Goal: Task Accomplishment & Management: Use online tool/utility

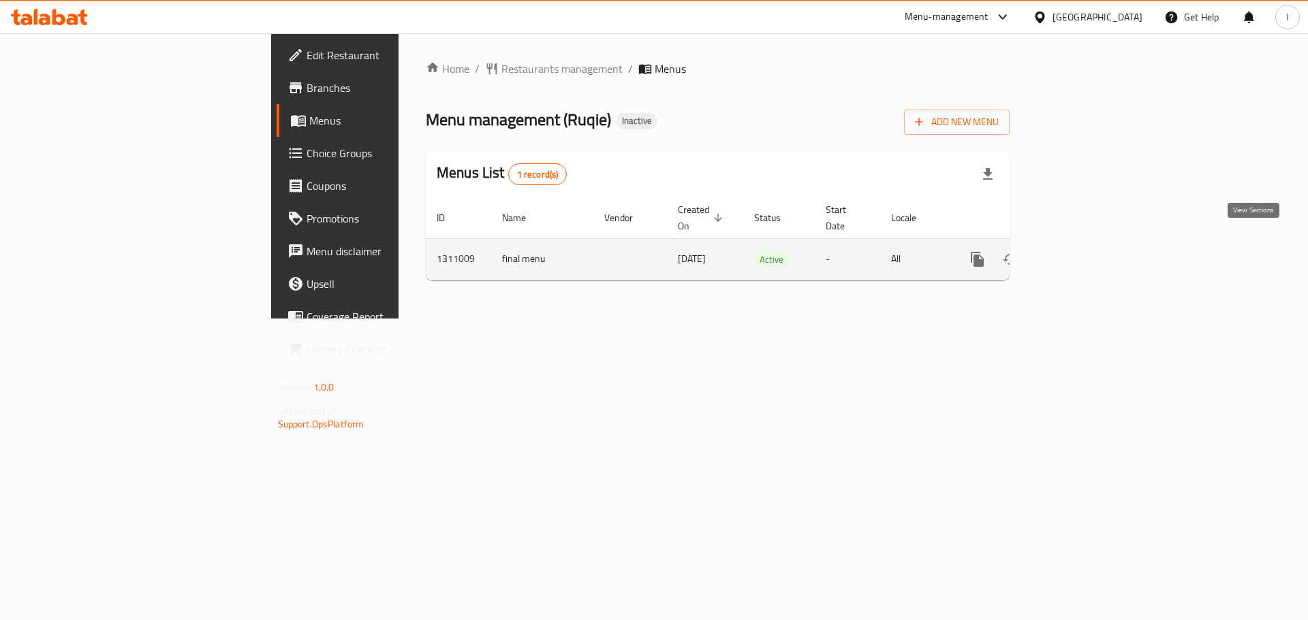
click at [1084, 251] on icon "enhanced table" at bounding box center [1075, 259] width 16 height 16
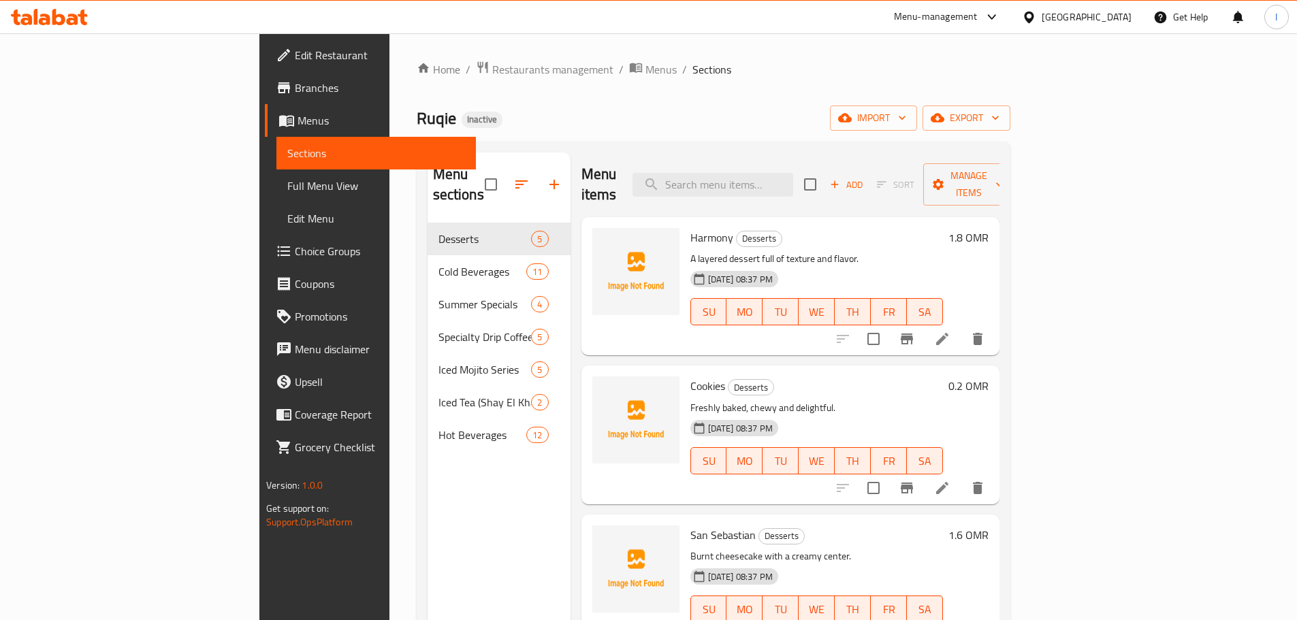
click at [298, 112] on span "Menus" at bounding box center [382, 120] width 168 height 16
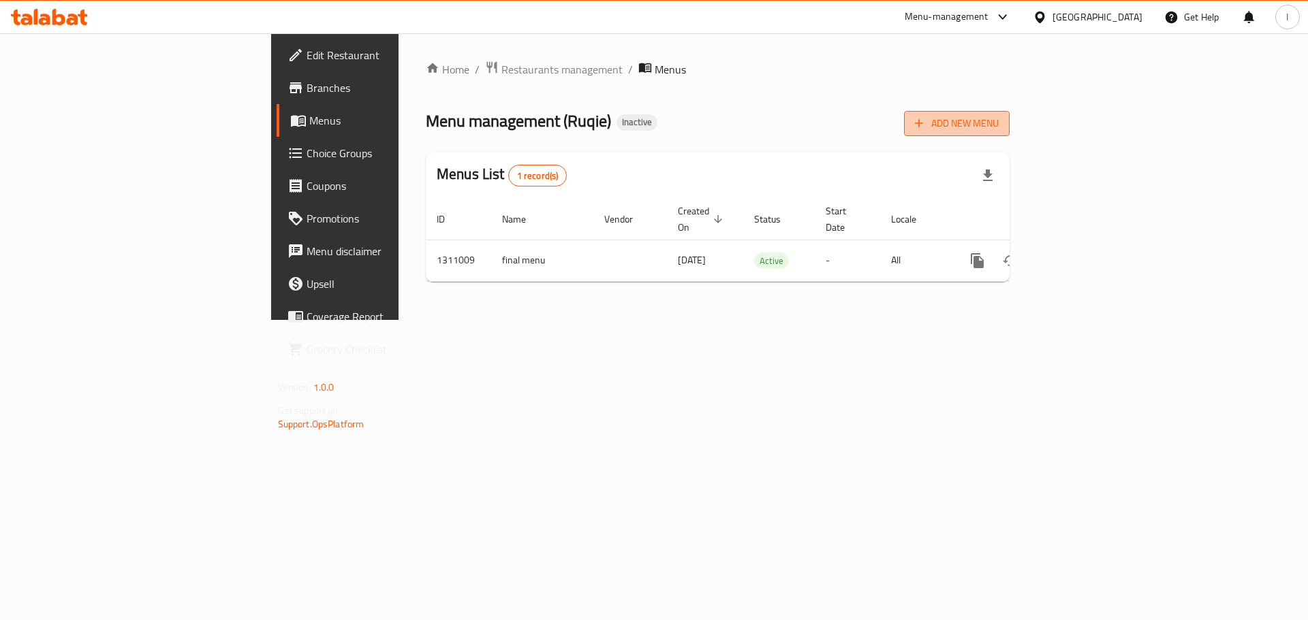
click at [1009, 112] on button "Add New Menu" at bounding box center [957, 123] width 106 height 25
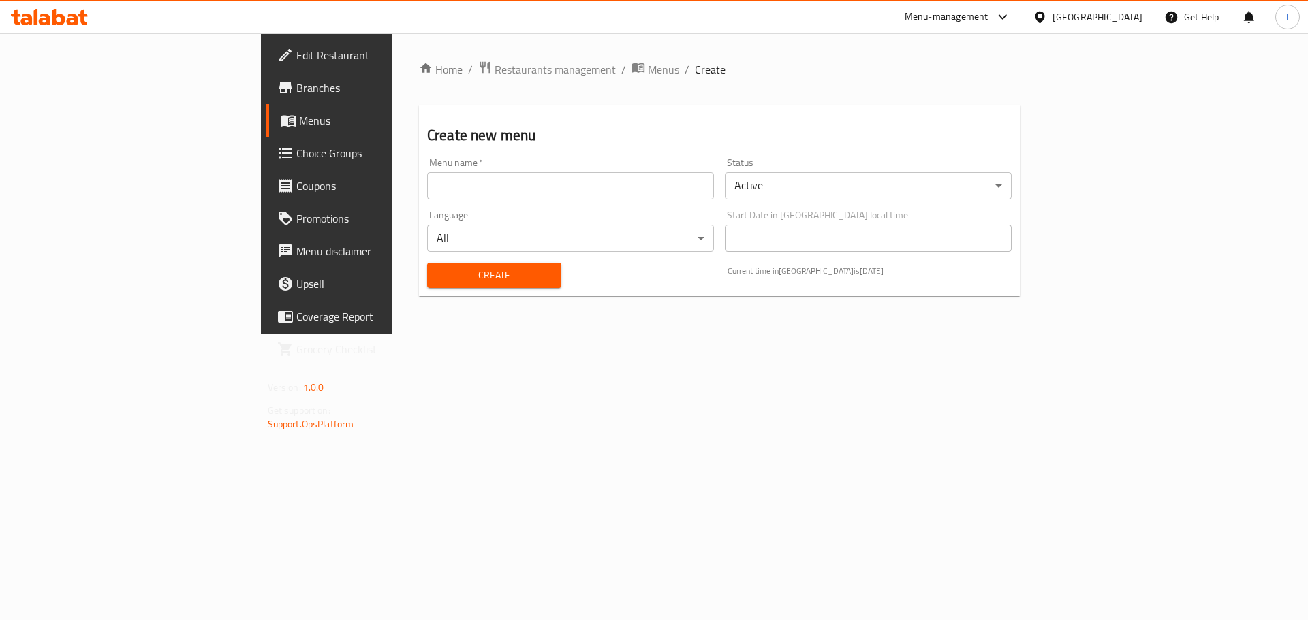
click at [485, 157] on div "Menu name   * Menu name *" at bounding box center [571, 179] width 298 height 52
drag, startPoint x: 430, startPoint y: 178, endPoint x: 415, endPoint y: 187, distance: 16.8
click at [429, 178] on input "text" at bounding box center [570, 185] width 287 height 27
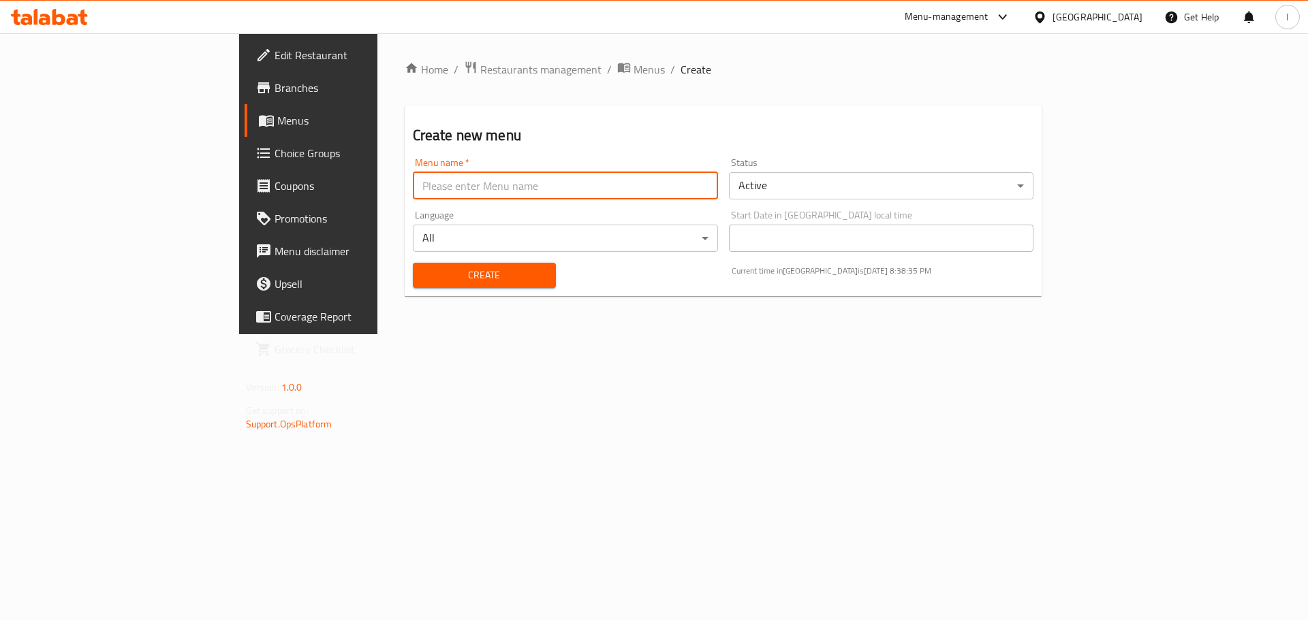
type input "."
click at [424, 272] on span "Create" at bounding box center [484, 275] width 121 height 17
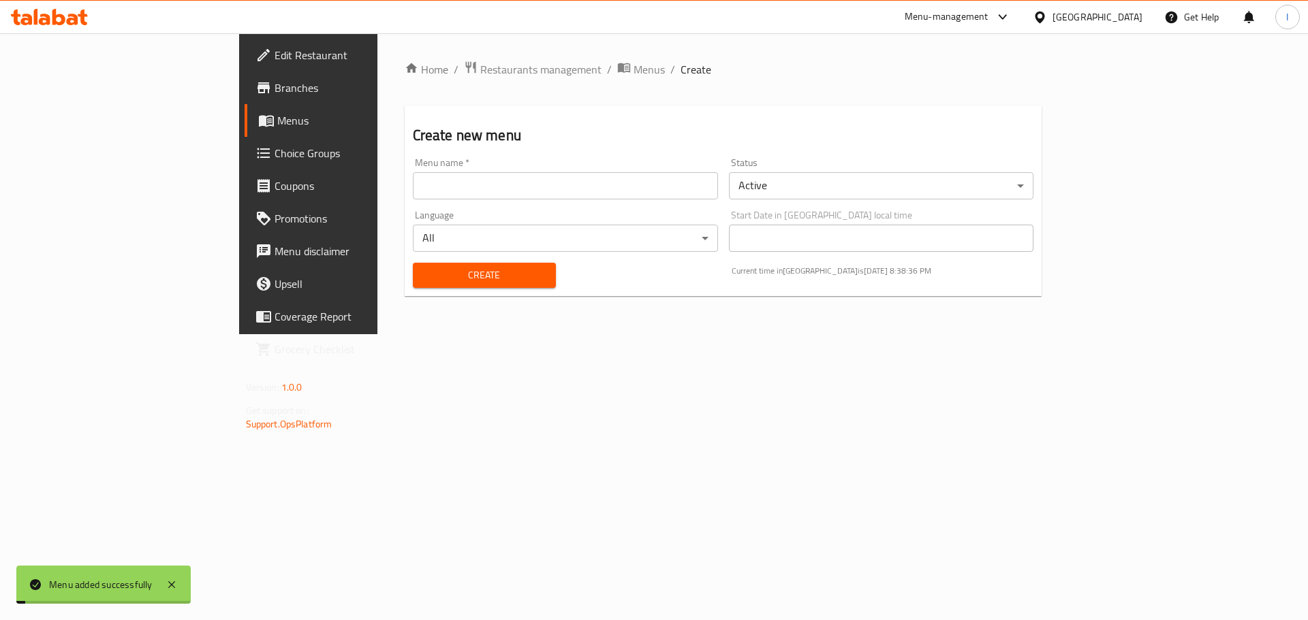
click at [277, 124] on span "Menus" at bounding box center [362, 120] width 170 height 16
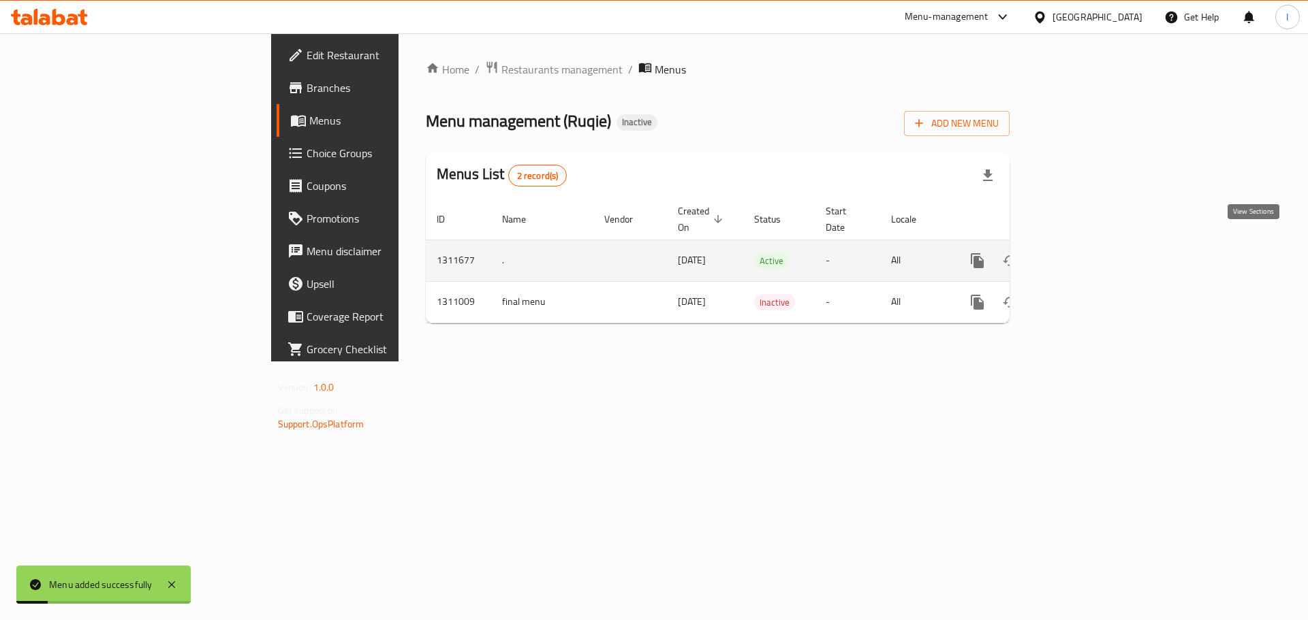
click at [1084, 253] on icon "enhanced table" at bounding box center [1075, 261] width 16 height 16
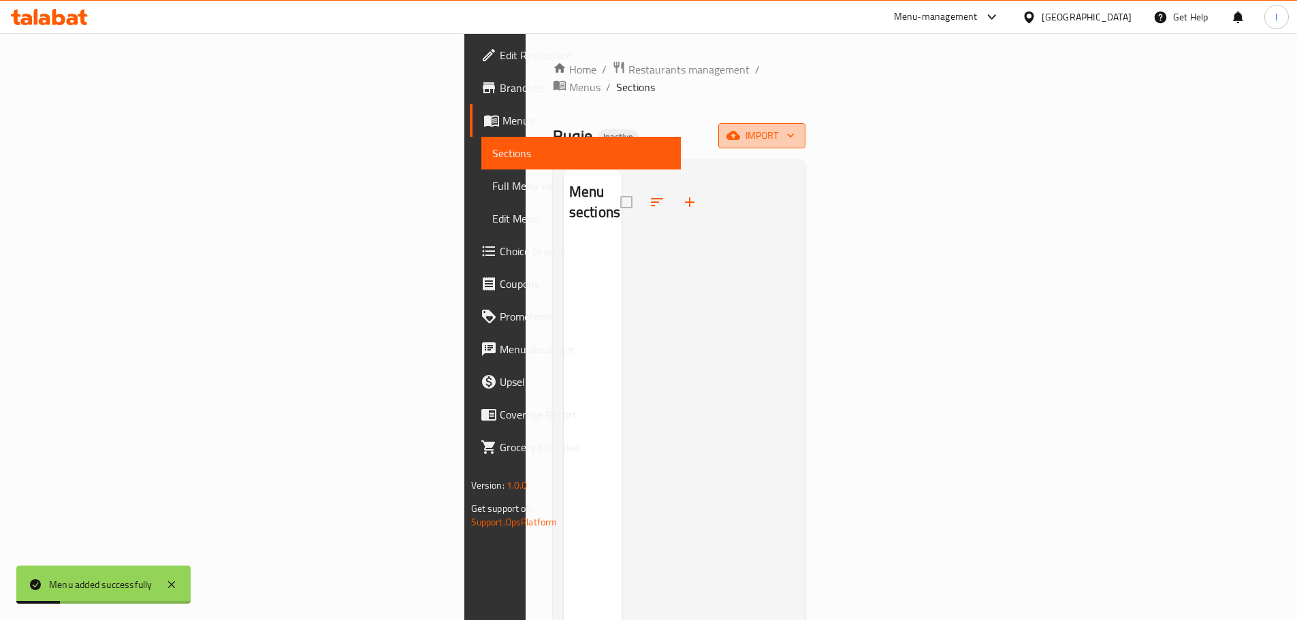
click at [740, 129] on icon "button" at bounding box center [734, 136] width 14 height 14
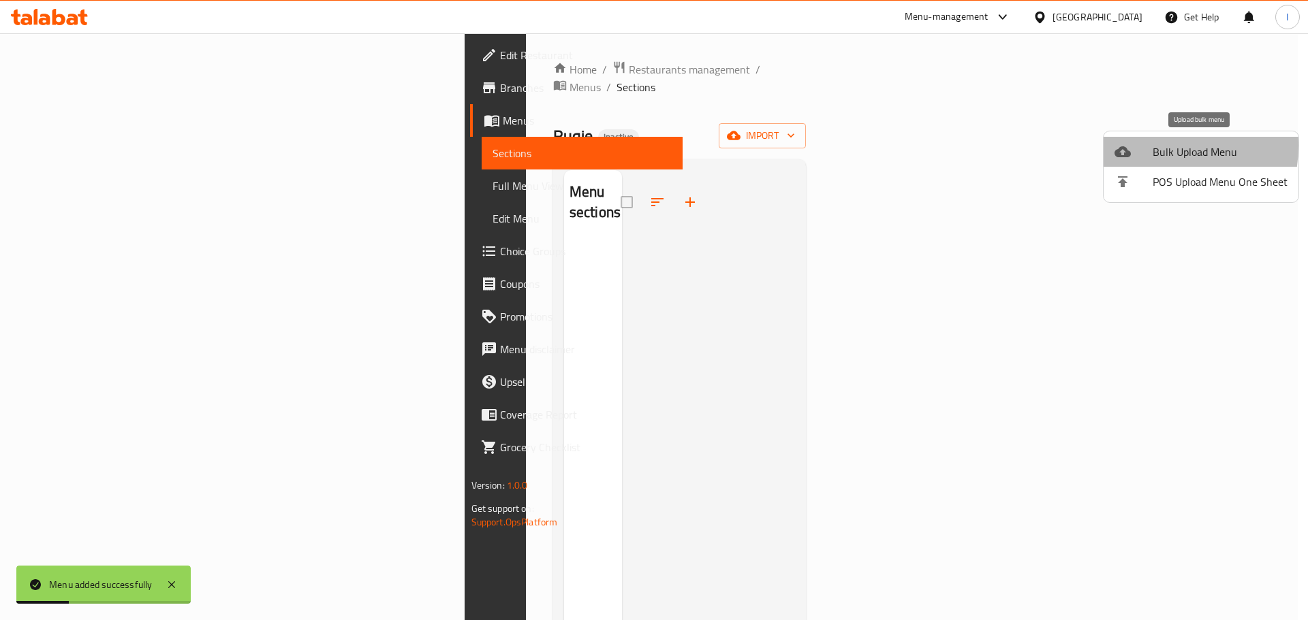
click at [1145, 146] on div at bounding box center [1133, 152] width 38 height 16
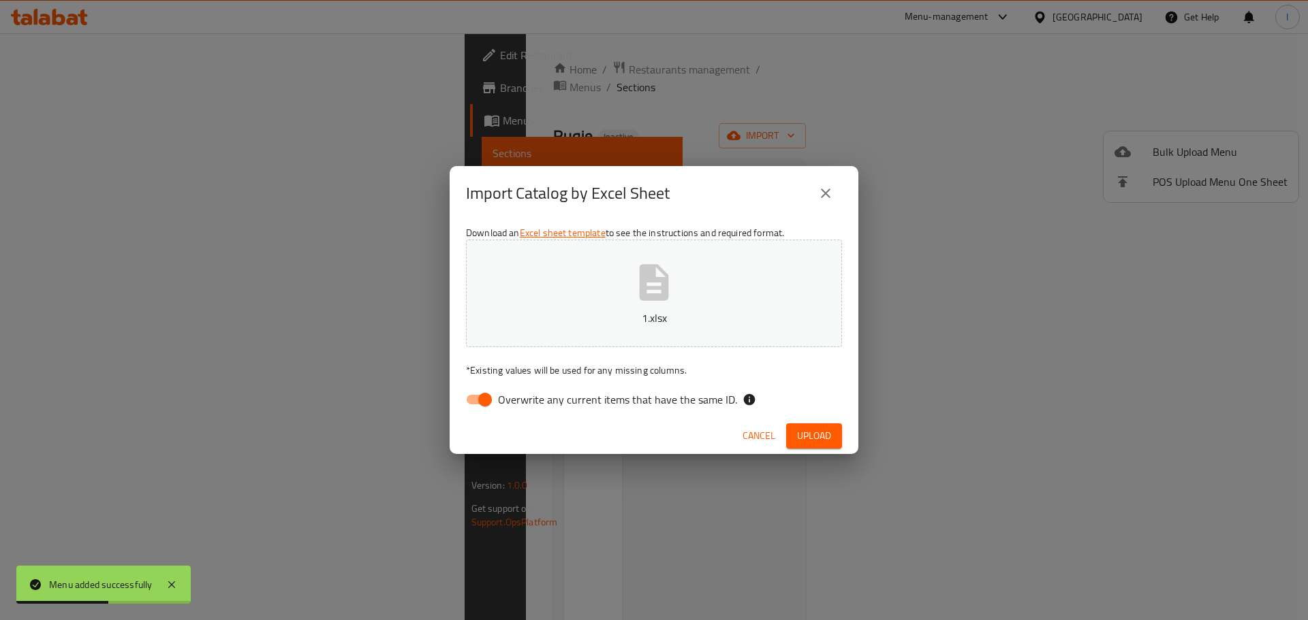
drag, startPoint x: 521, startPoint y: 400, endPoint x: 676, endPoint y: 398, distance: 154.6
click at [523, 399] on span "Overwrite any current items that have the same ID." at bounding box center [617, 400] width 239 height 16
click at [523, 399] on input "Overwrite any current items that have the same ID." at bounding box center [485, 400] width 78 height 26
checkbox input "false"
click at [822, 431] on span "Upload" at bounding box center [814, 436] width 34 height 17
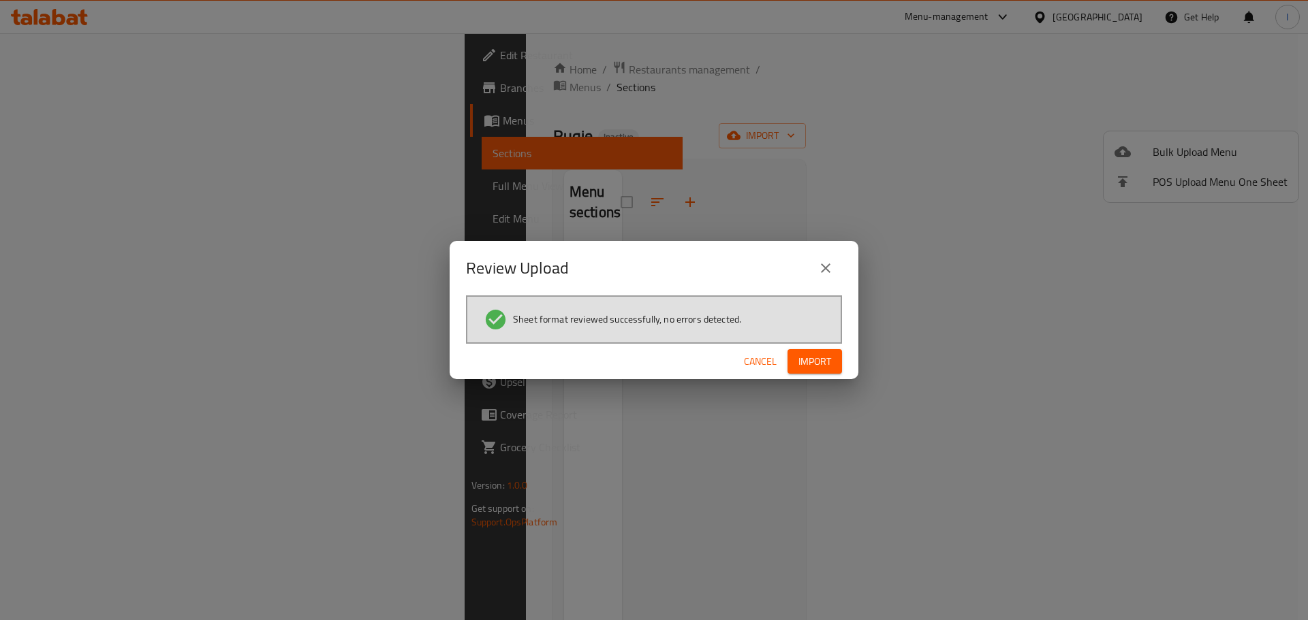
click at [833, 347] on div "Cancel Import" at bounding box center [653, 362] width 409 height 36
click at [831, 350] on button "Import" at bounding box center [814, 361] width 54 height 25
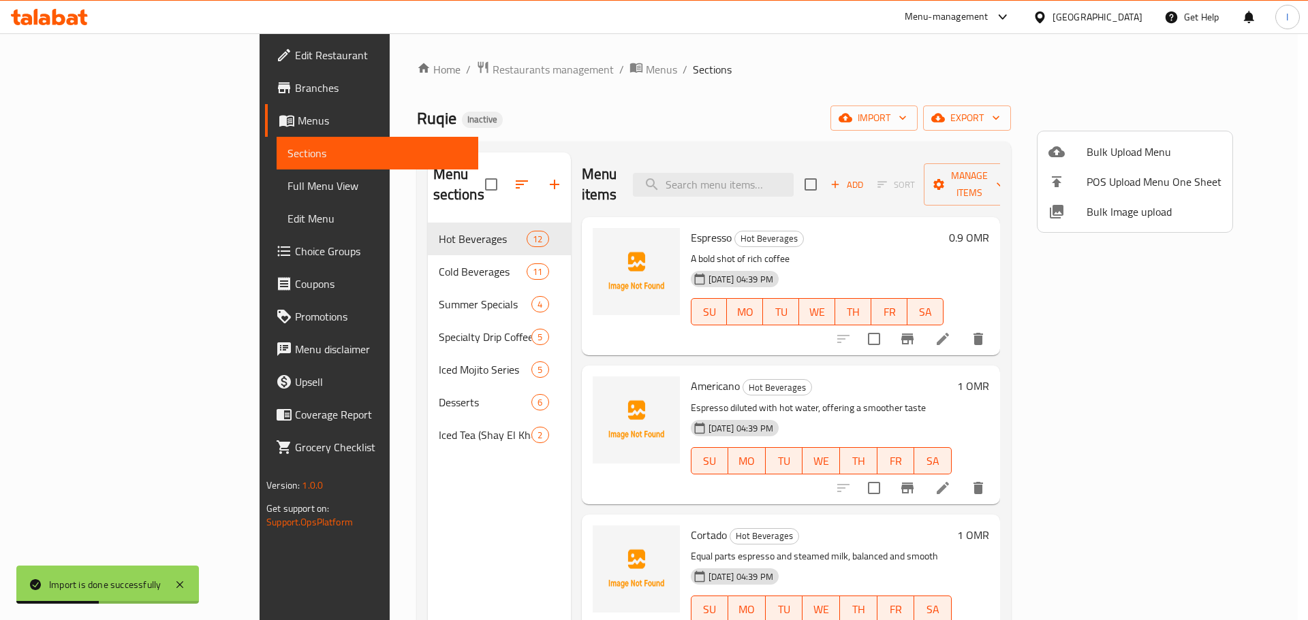
click at [102, 97] on div at bounding box center [654, 310] width 1308 height 620
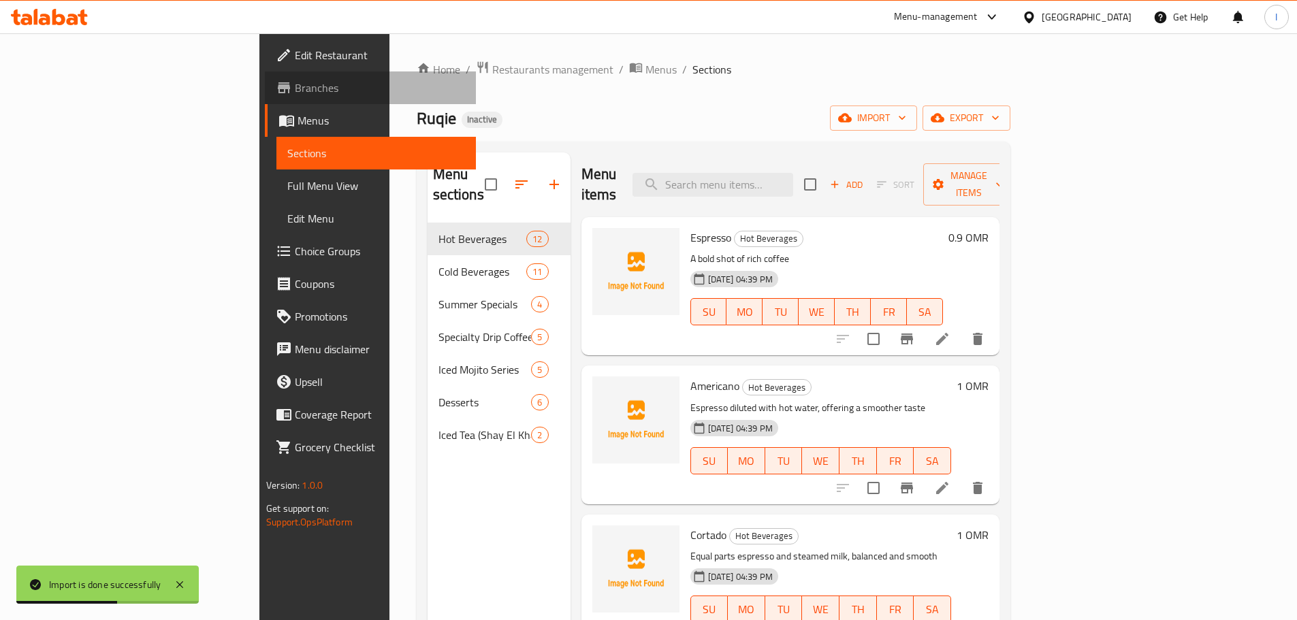
click at [295, 93] on span "Branches" at bounding box center [380, 88] width 170 height 16
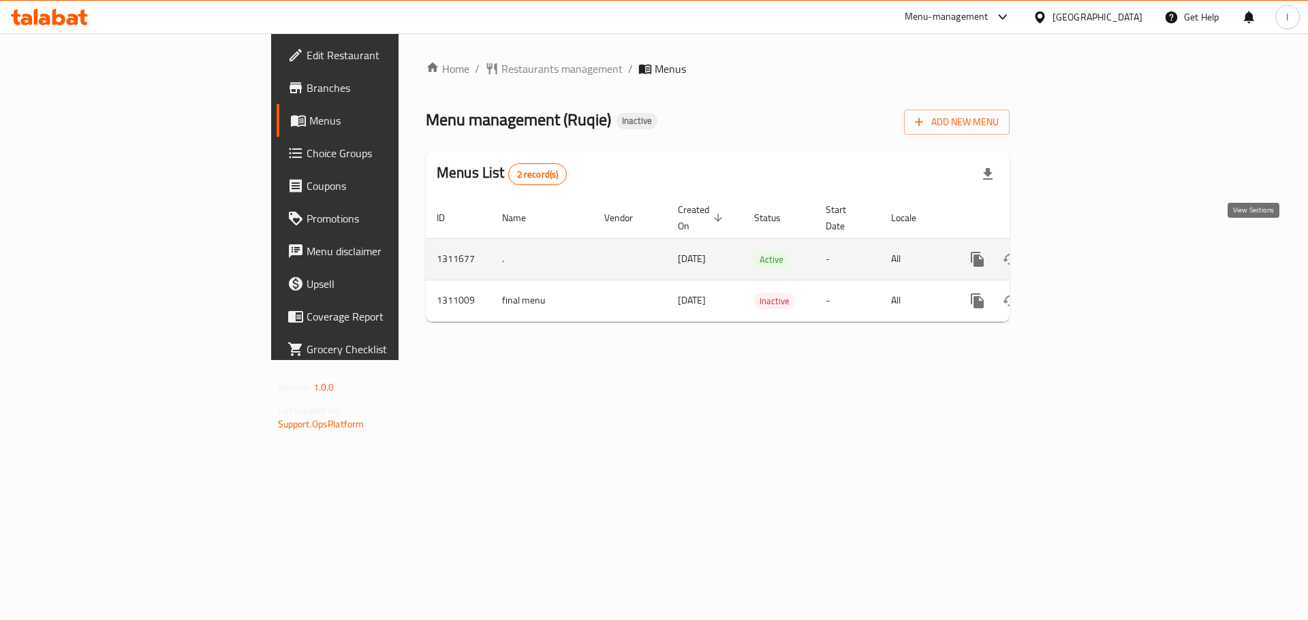
click at [1084, 251] on icon "enhanced table" at bounding box center [1075, 259] width 16 height 16
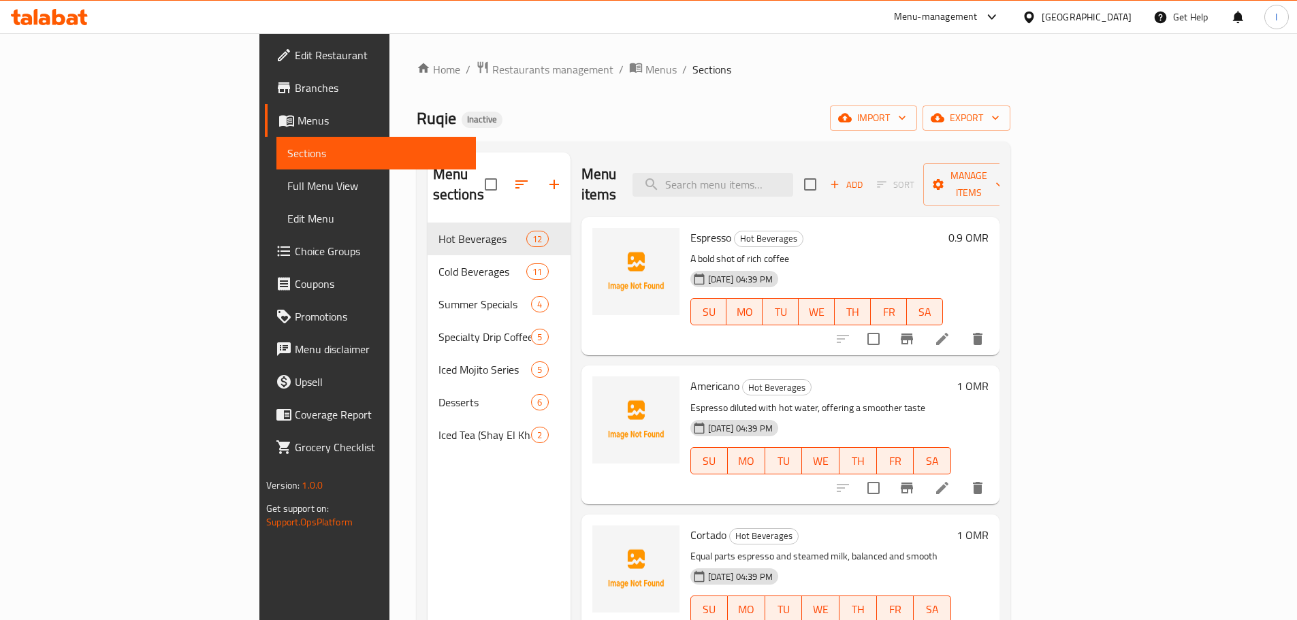
click at [277, 195] on link "Full Menu View" at bounding box center [377, 186] width 200 height 33
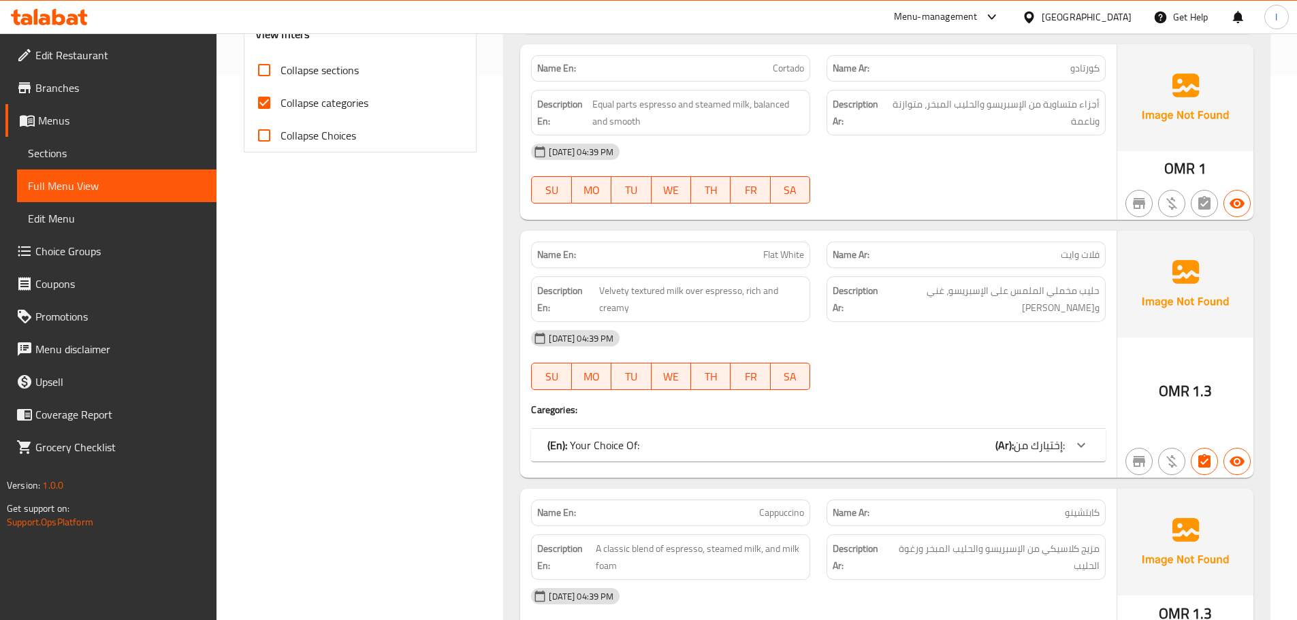
click at [319, 106] on span "Collapse categories" at bounding box center [325, 103] width 88 height 16
click at [281, 106] on input "Collapse categories" at bounding box center [264, 102] width 33 height 33
checkbox input "false"
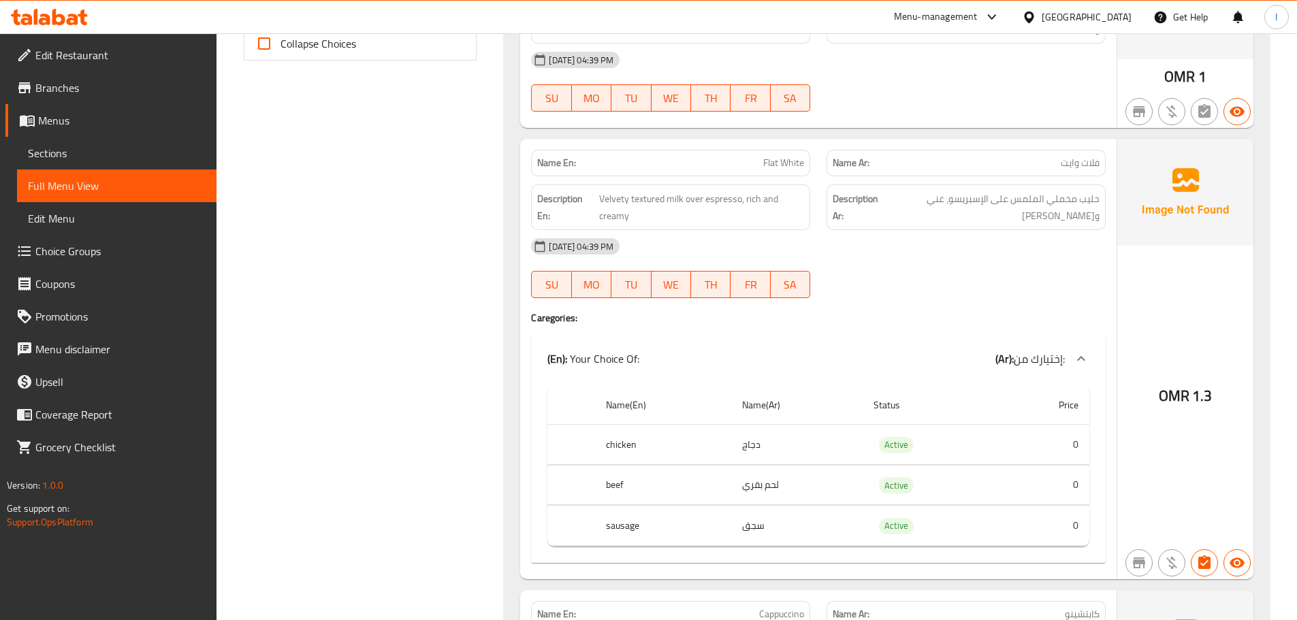
scroll to position [613, 0]
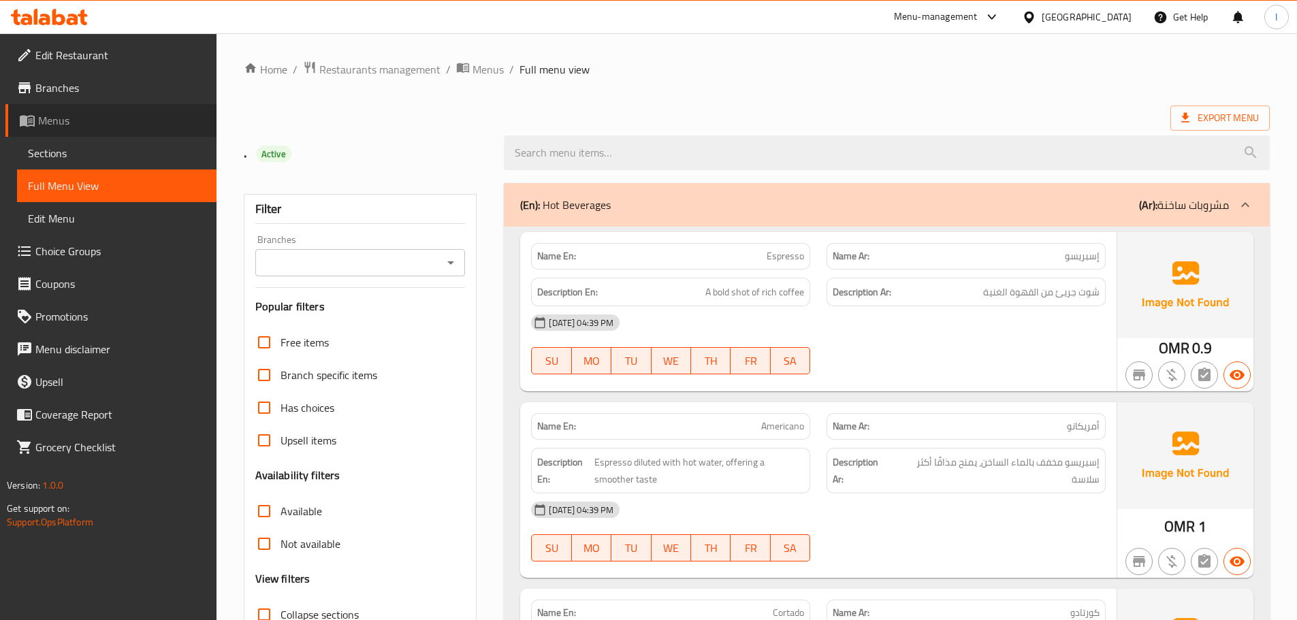
click at [137, 122] on span "Menus" at bounding box center [122, 120] width 168 height 16
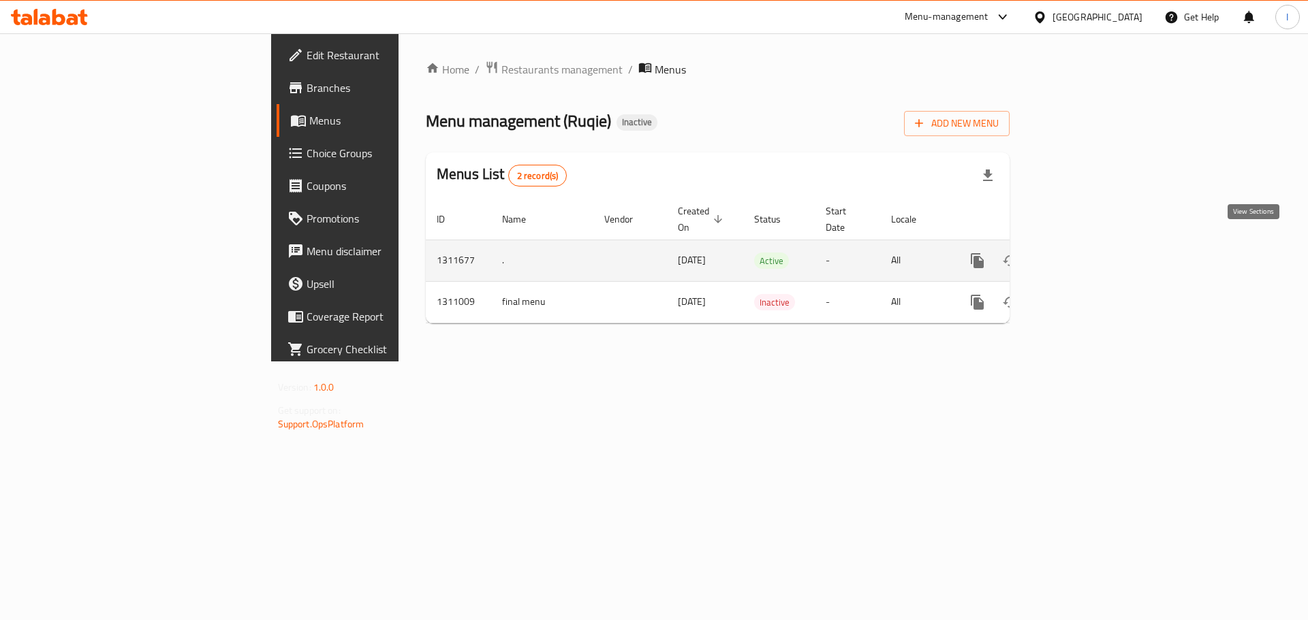
click at [1084, 253] on icon "enhanced table" at bounding box center [1075, 261] width 16 height 16
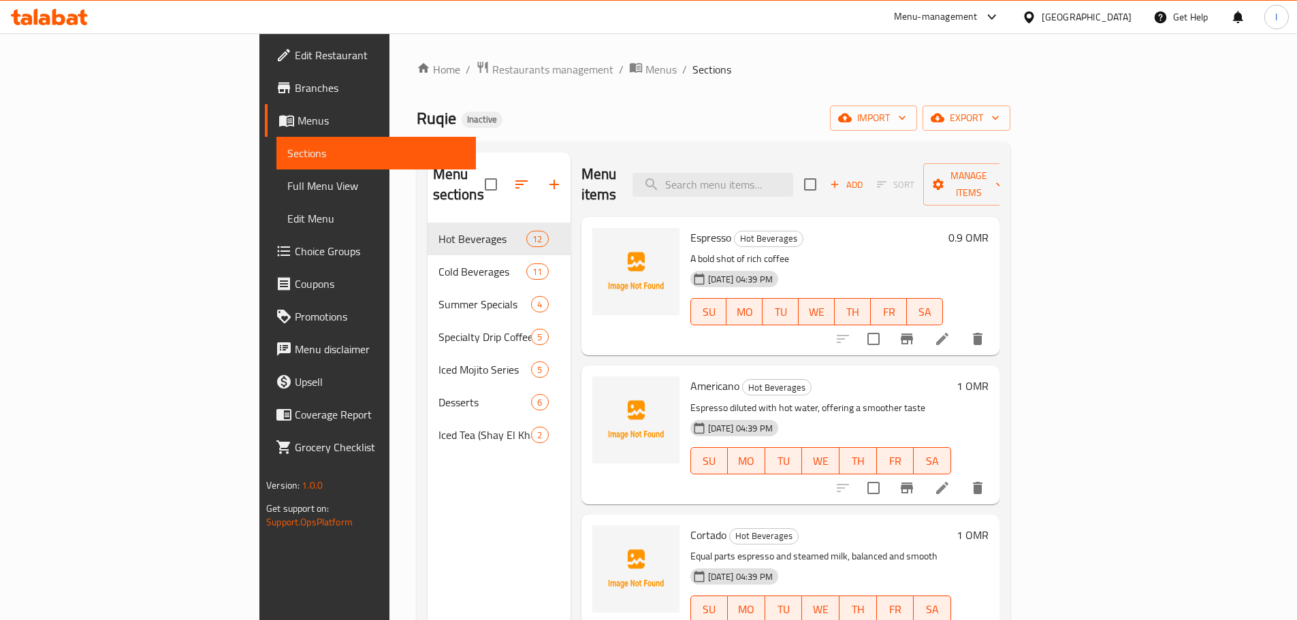
click at [298, 117] on span "Menus" at bounding box center [382, 120] width 168 height 16
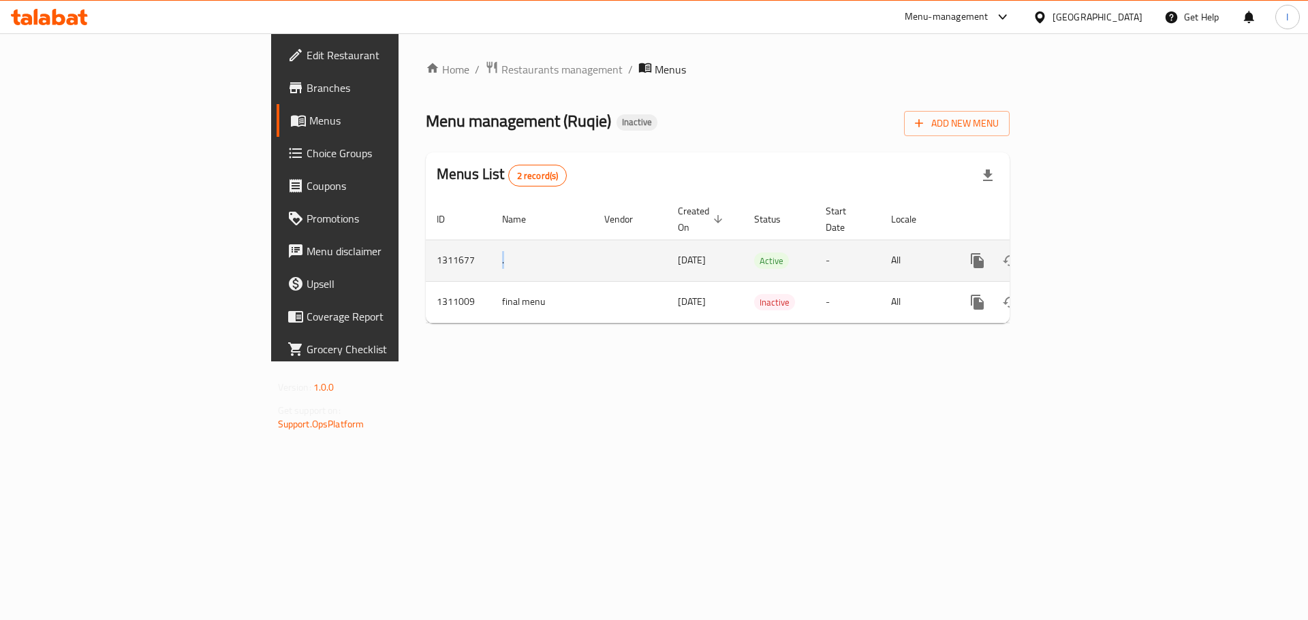
drag, startPoint x: 362, startPoint y: 253, endPoint x: 310, endPoint y: 249, distance: 51.9
click at [491, 249] on td "." at bounding box center [542, 261] width 102 height 42
copy td "."
click at [1084, 253] on icon "enhanced table" at bounding box center [1075, 261] width 16 height 16
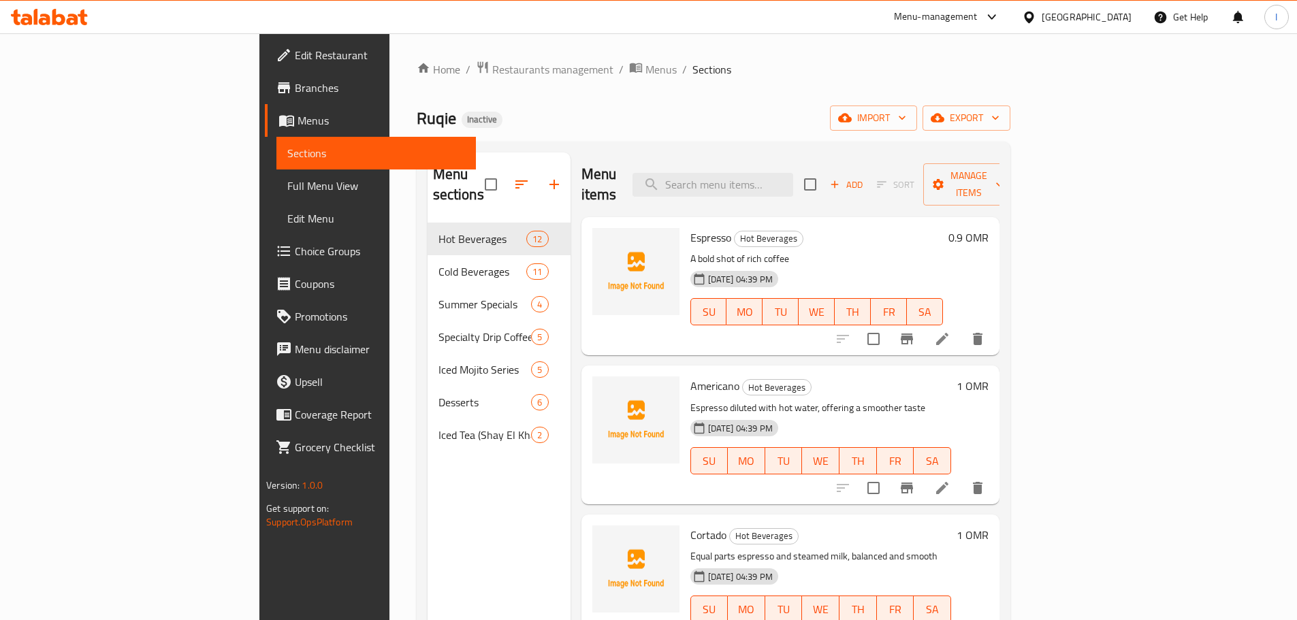
click at [298, 120] on span "Menus" at bounding box center [382, 120] width 168 height 16
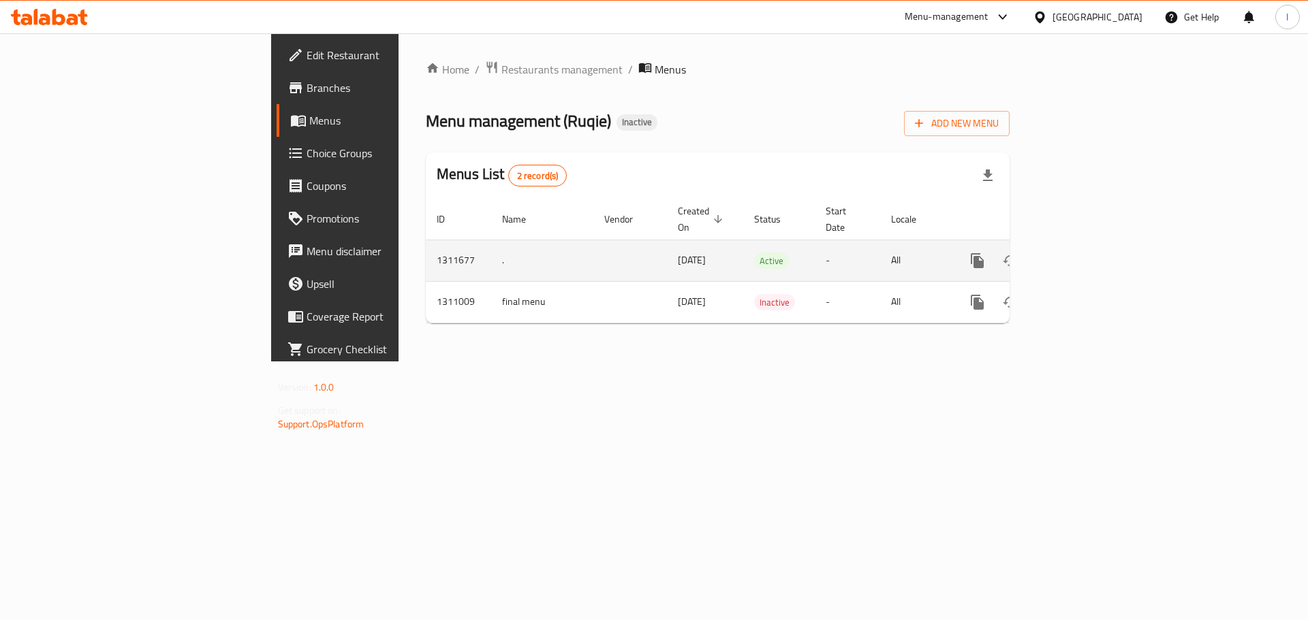
click at [1051, 253] on icon "enhanced table" at bounding box center [1043, 261] width 16 height 16
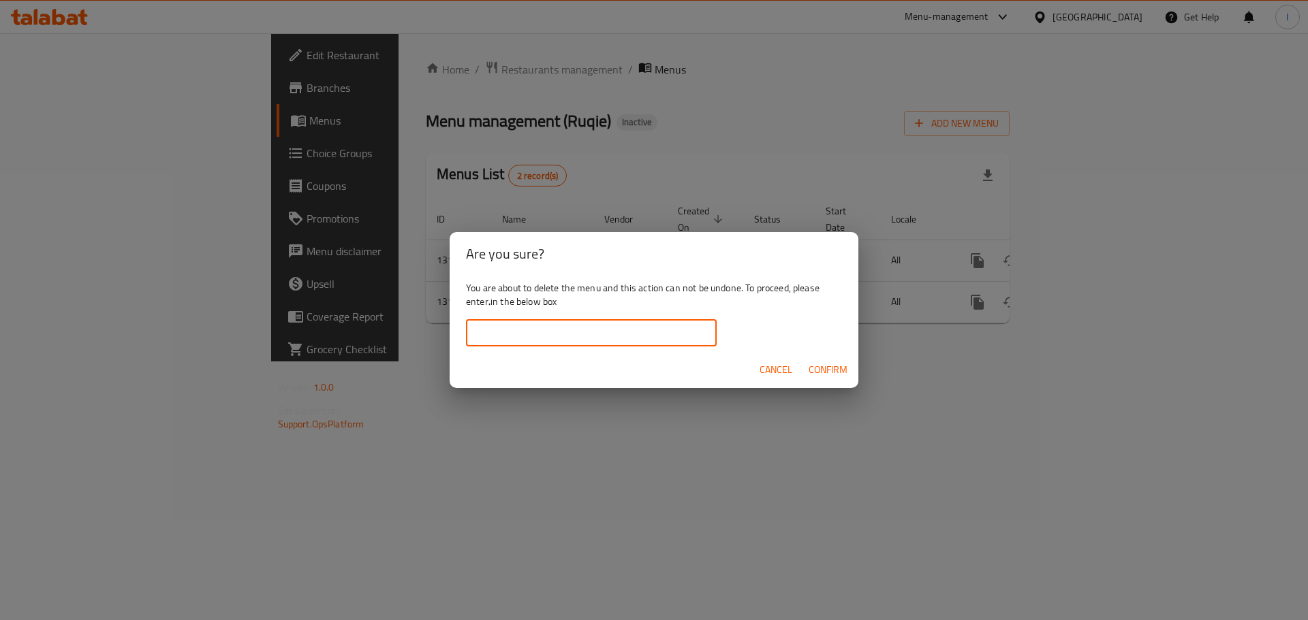
drag, startPoint x: 581, startPoint y: 326, endPoint x: 600, endPoint y: 343, distance: 25.6
click at [581, 326] on input "text" at bounding box center [591, 332] width 251 height 27
paste input "."
type input "."
click at [842, 368] on span "Confirm" at bounding box center [827, 370] width 39 height 17
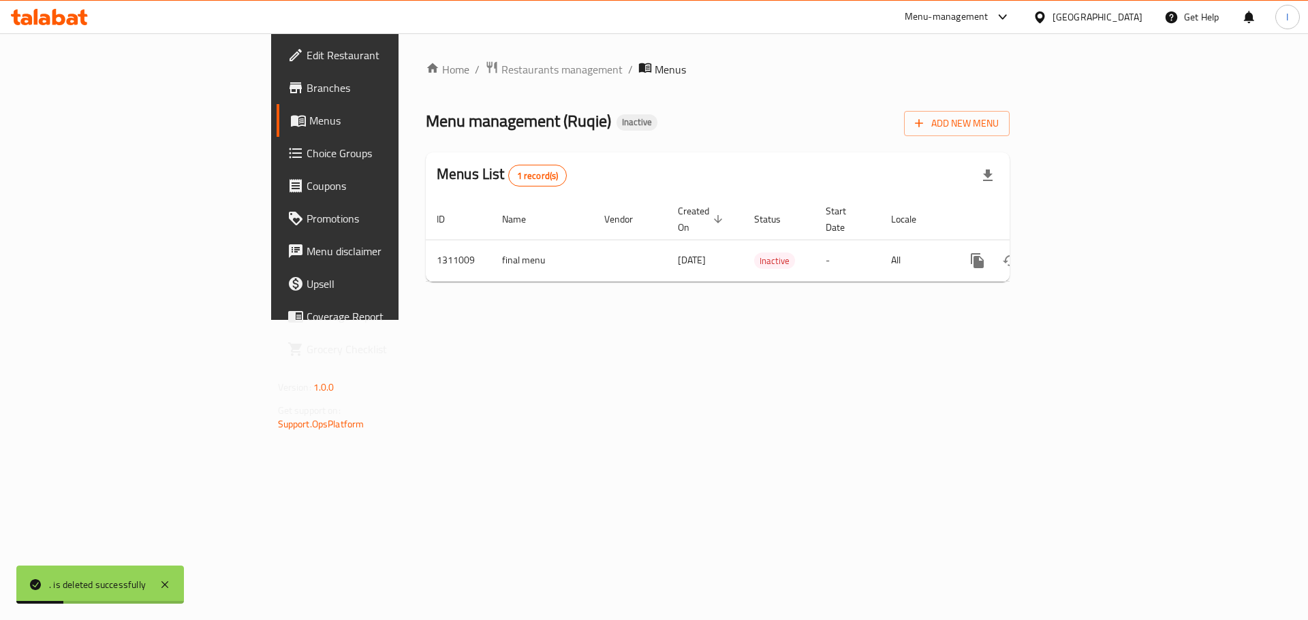
click at [309, 114] on span "Menus" at bounding box center [394, 120] width 170 height 16
click at [998, 125] on span "Add New Menu" at bounding box center [957, 123] width 84 height 17
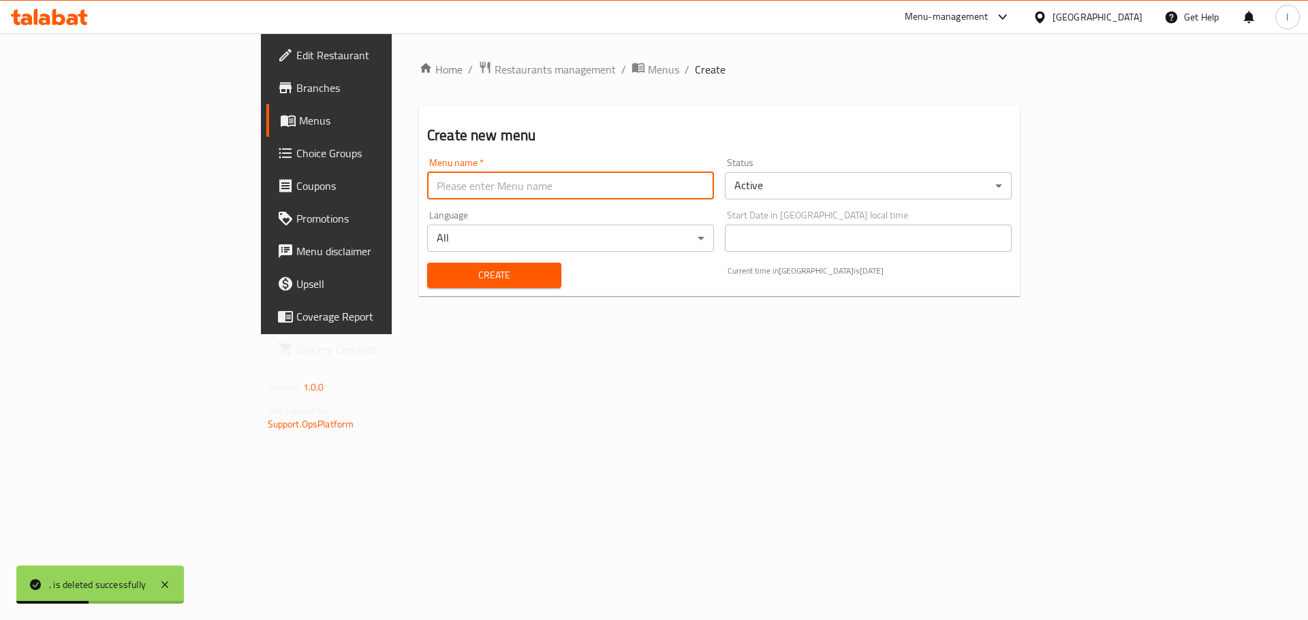
click at [592, 185] on input "text" at bounding box center [570, 185] width 287 height 27
type input "."
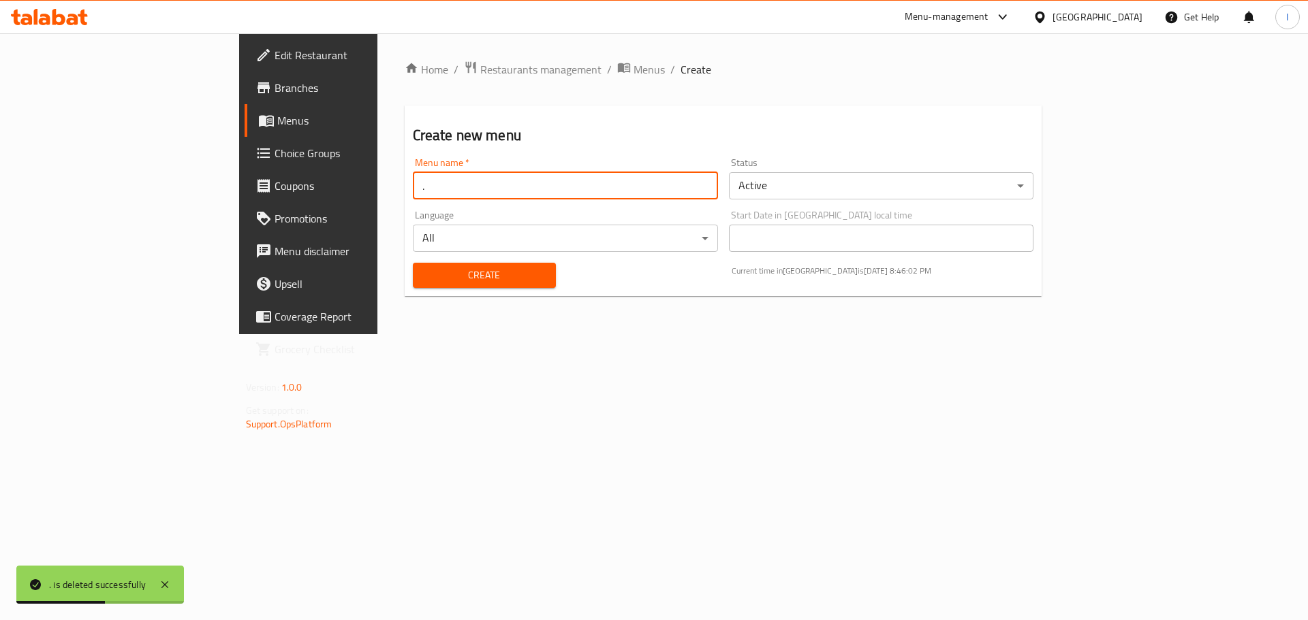
click at [424, 268] on span "Create" at bounding box center [484, 275] width 121 height 17
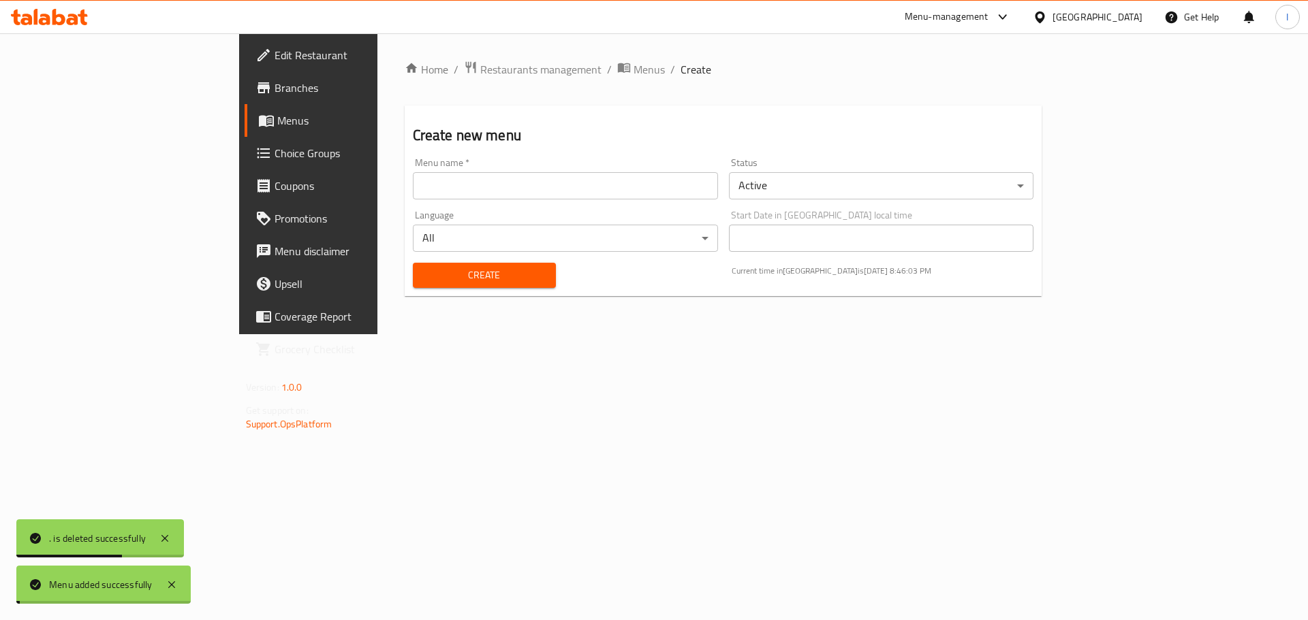
click at [277, 125] on span "Menus" at bounding box center [362, 120] width 170 height 16
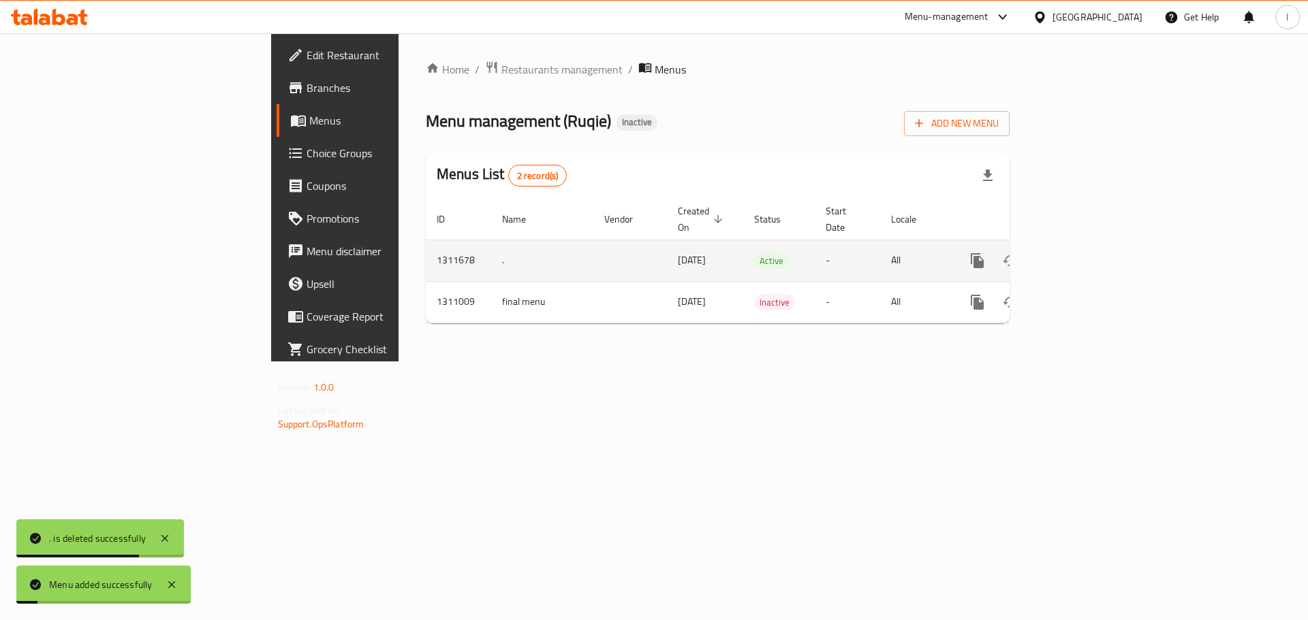
click at [1084, 253] on icon "enhanced table" at bounding box center [1075, 261] width 16 height 16
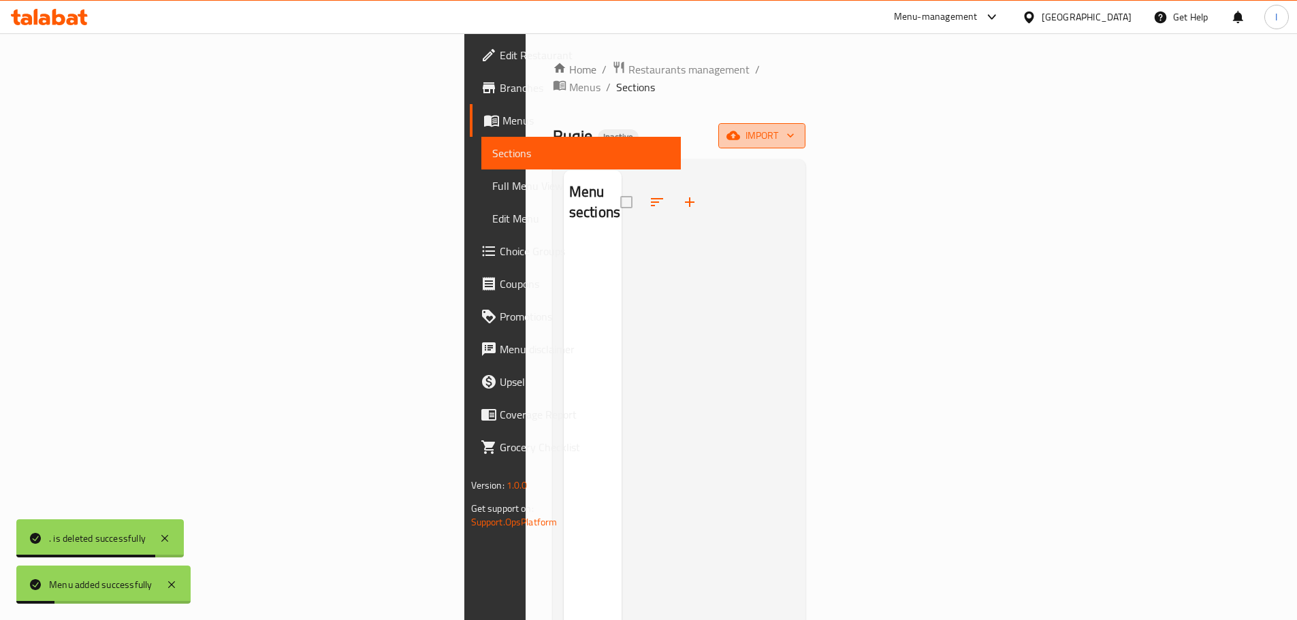
click at [806, 128] on button "import" at bounding box center [762, 135] width 87 height 25
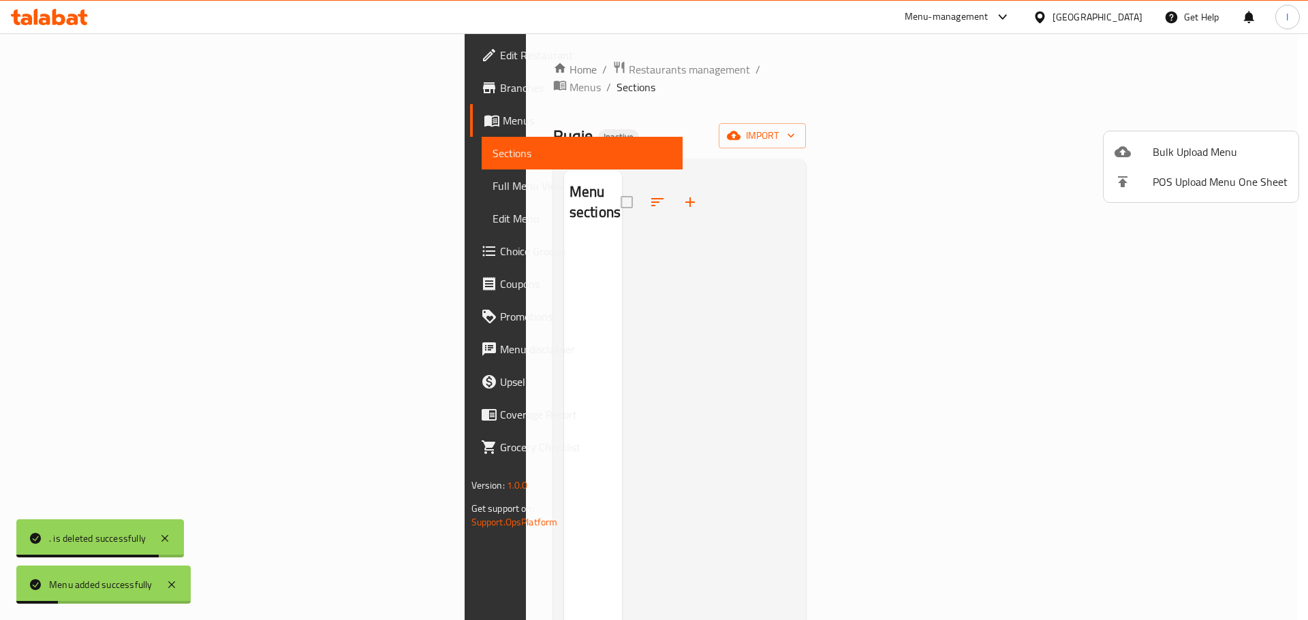
click at [1175, 151] on span "Bulk Upload Menu" at bounding box center [1219, 152] width 135 height 16
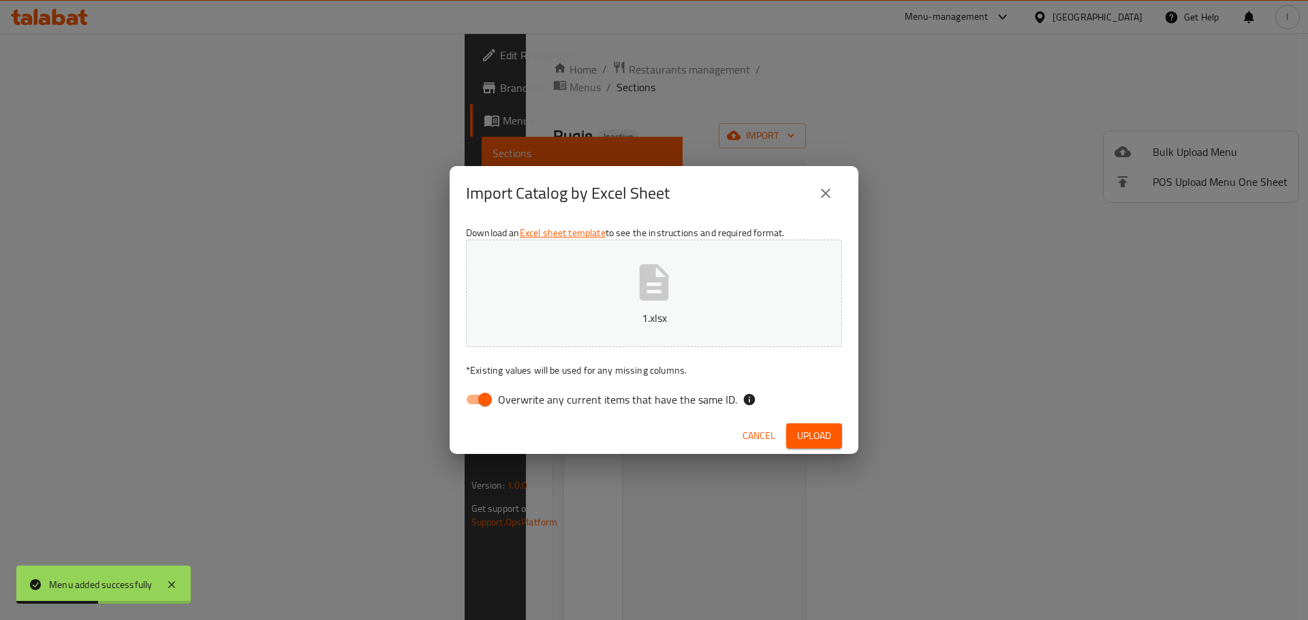
click at [470, 411] on input "Overwrite any current items that have the same ID." at bounding box center [485, 400] width 78 height 26
checkbox input "false"
click at [822, 436] on span "Upload" at bounding box center [814, 436] width 34 height 17
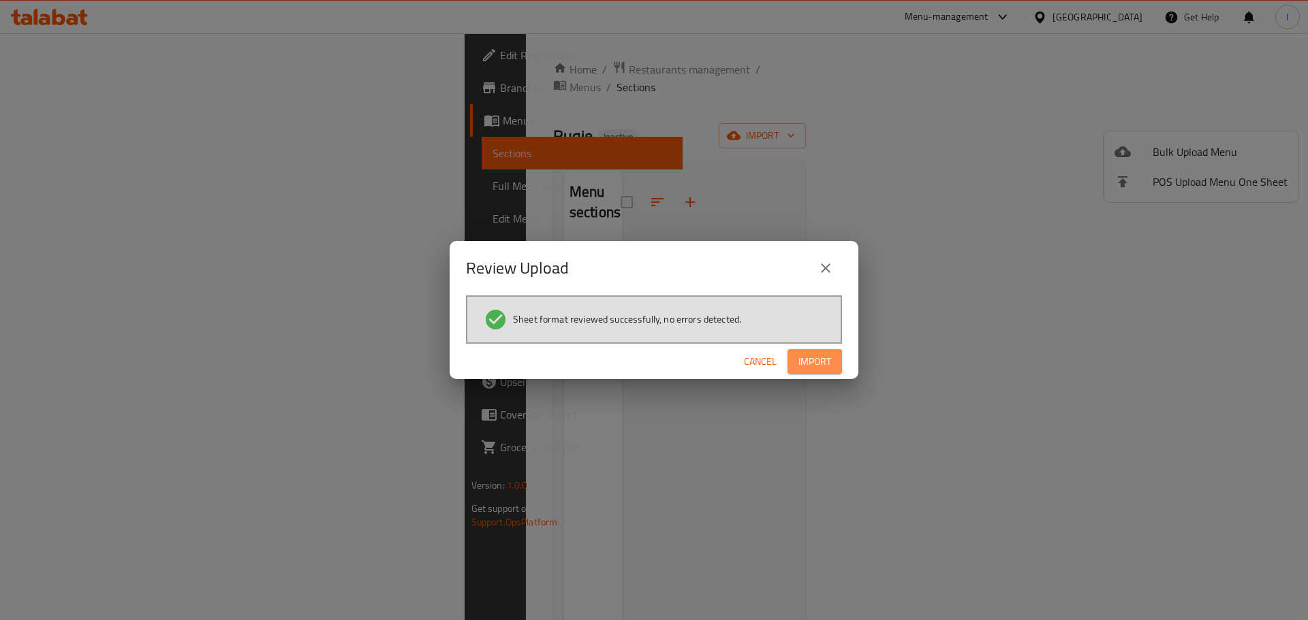
click at [800, 360] on span "Import" at bounding box center [814, 361] width 33 height 17
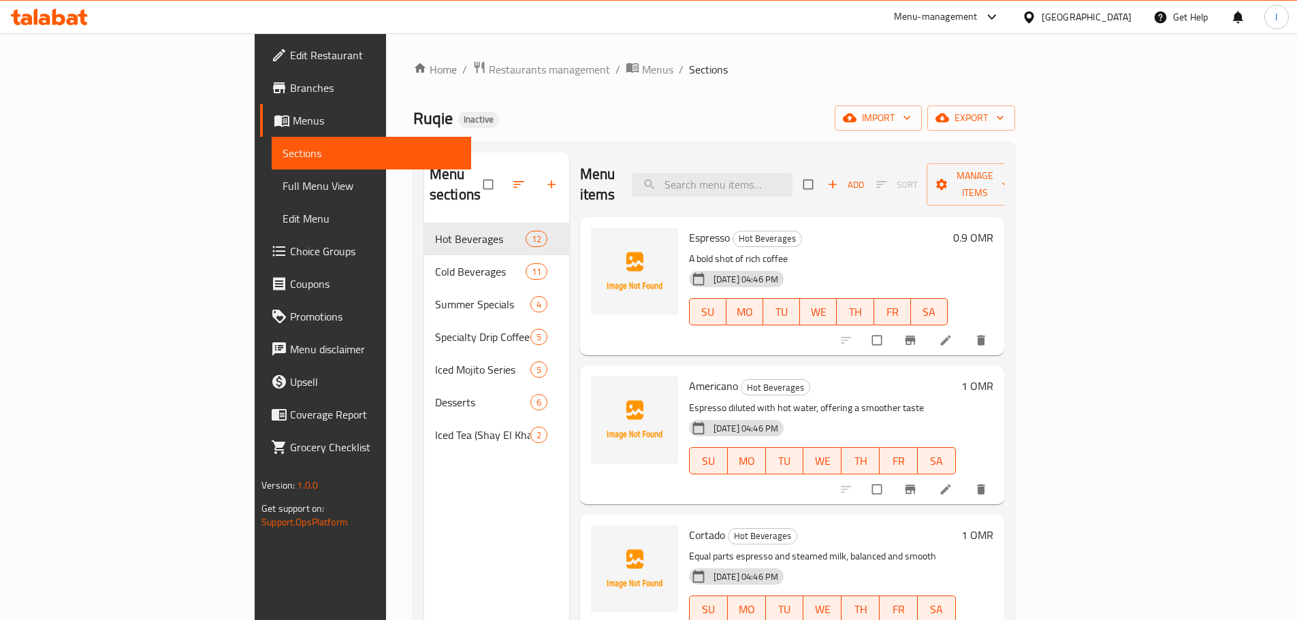
click at [283, 193] on span "Full Menu View" at bounding box center [372, 186] width 178 height 16
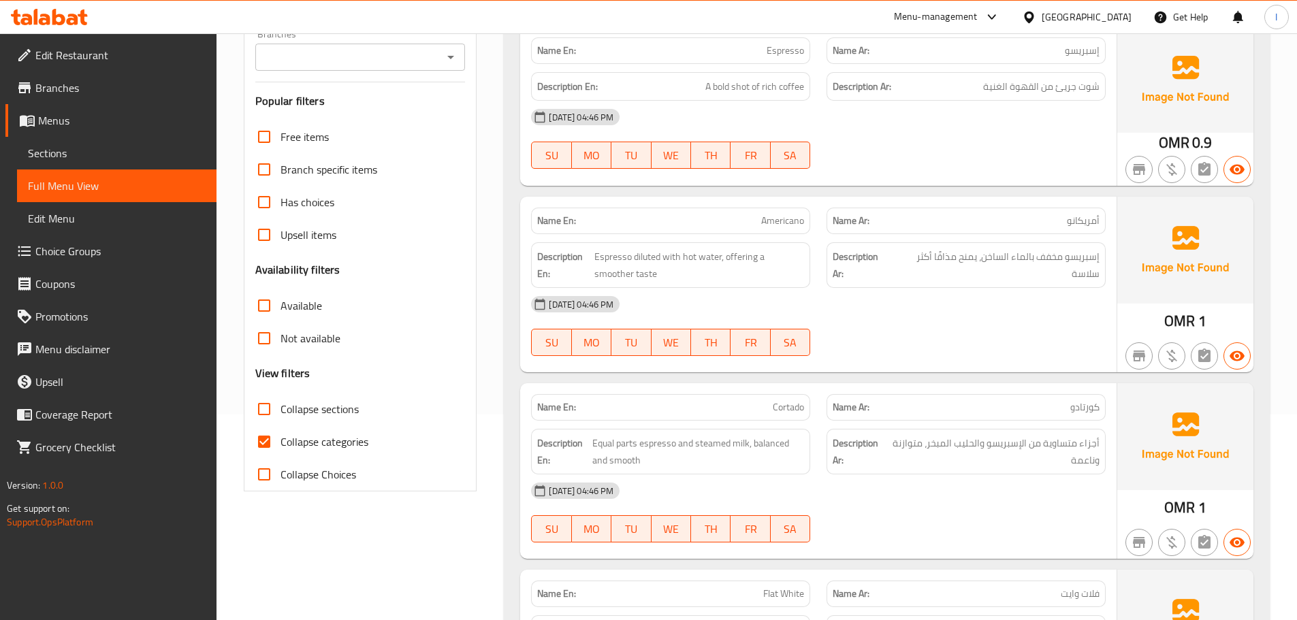
scroll to position [409, 0]
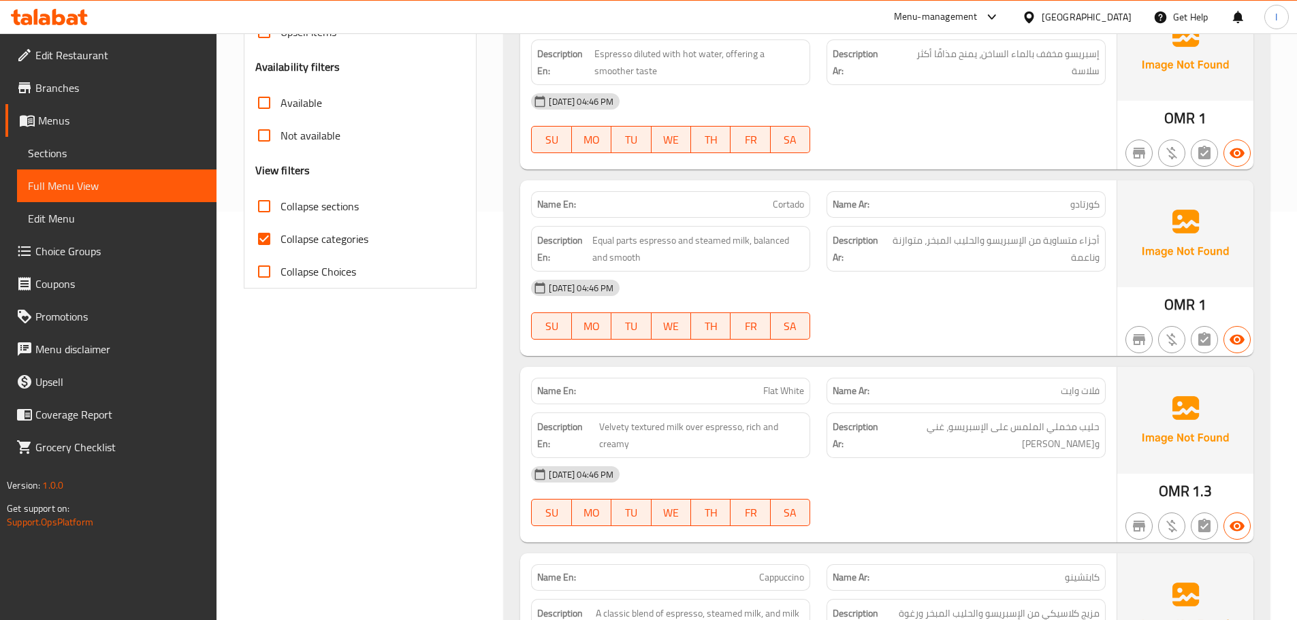
click at [285, 222] on label "Collapse sections" at bounding box center [303, 206] width 111 height 33
click at [281, 222] on input "Collapse sections" at bounding box center [264, 206] width 33 height 33
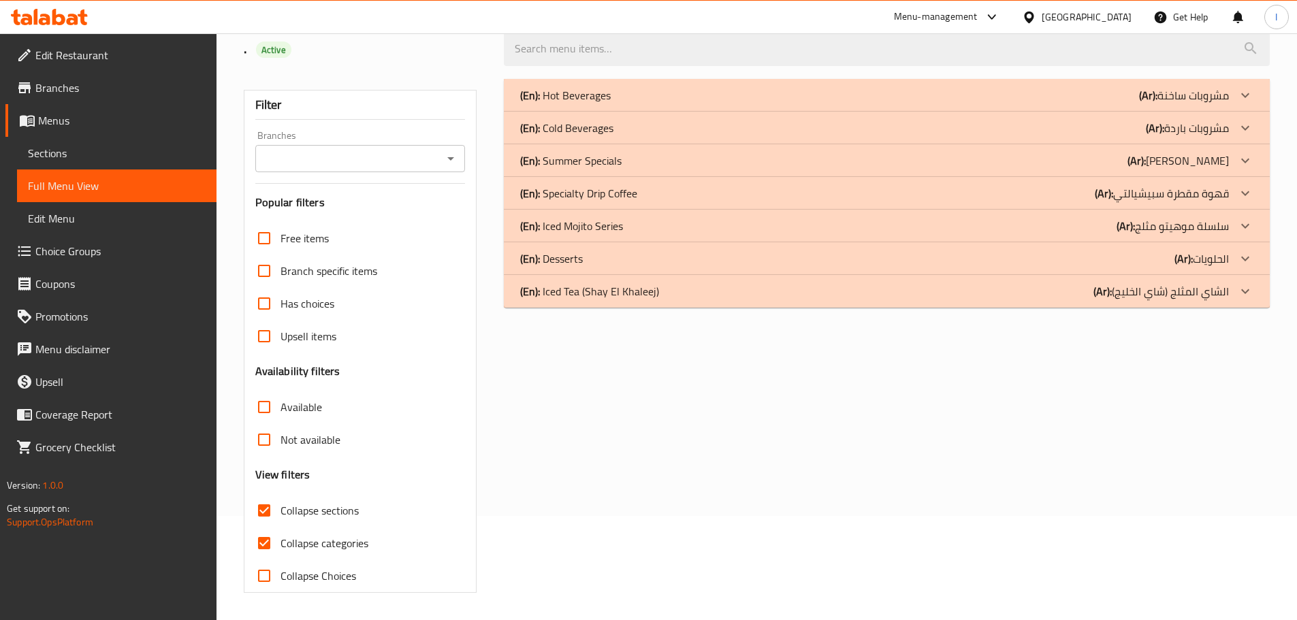
click at [272, 237] on div "Free items Branch specific items Has choices Upsell items Availability filters …" at bounding box center [360, 407] width 210 height 370
drag, startPoint x: 286, startPoint y: 527, endPoint x: 288, endPoint y: 520, distance: 7.8
click at [286, 524] on div "Free items Branch specific items Has choices Upsell items Availability filters …" at bounding box center [360, 407] width 210 height 370
click at [261, 516] on input "Collapse sections" at bounding box center [264, 510] width 33 height 33
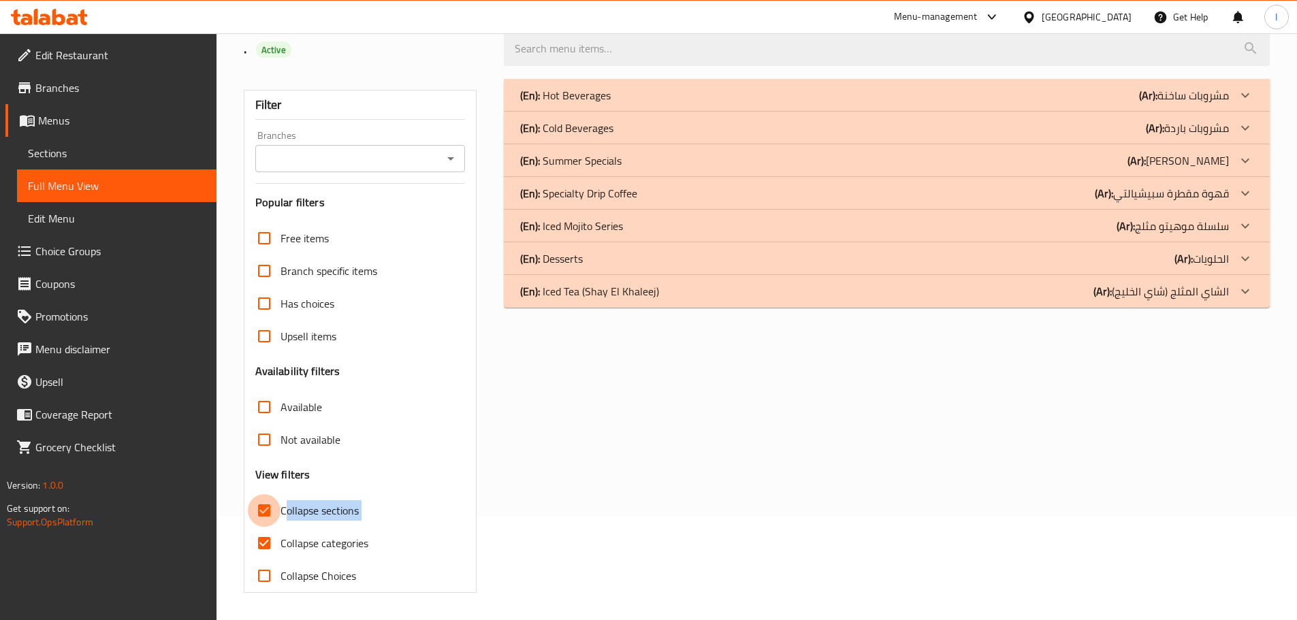
checkbox input "false"
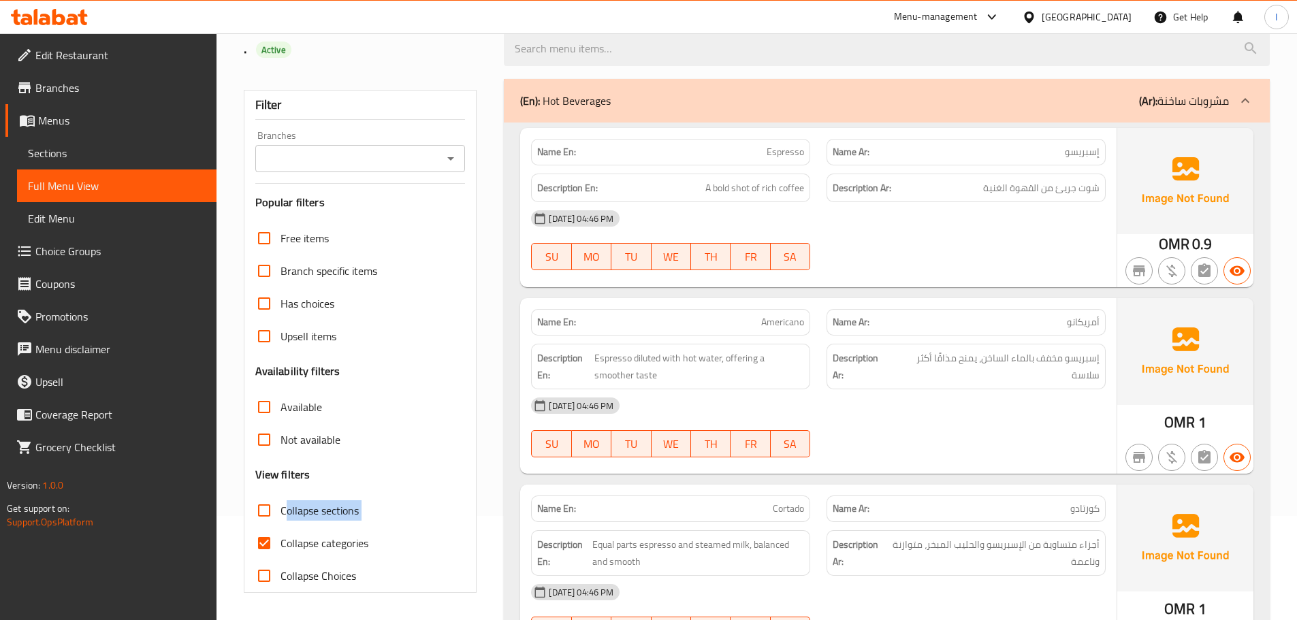
click at [270, 541] on input "Collapse categories" at bounding box center [264, 543] width 33 height 33
checkbox input "false"
click at [433, 465] on div "Free items Branch specific items Has choices Upsell items Availability filters …" at bounding box center [360, 407] width 210 height 370
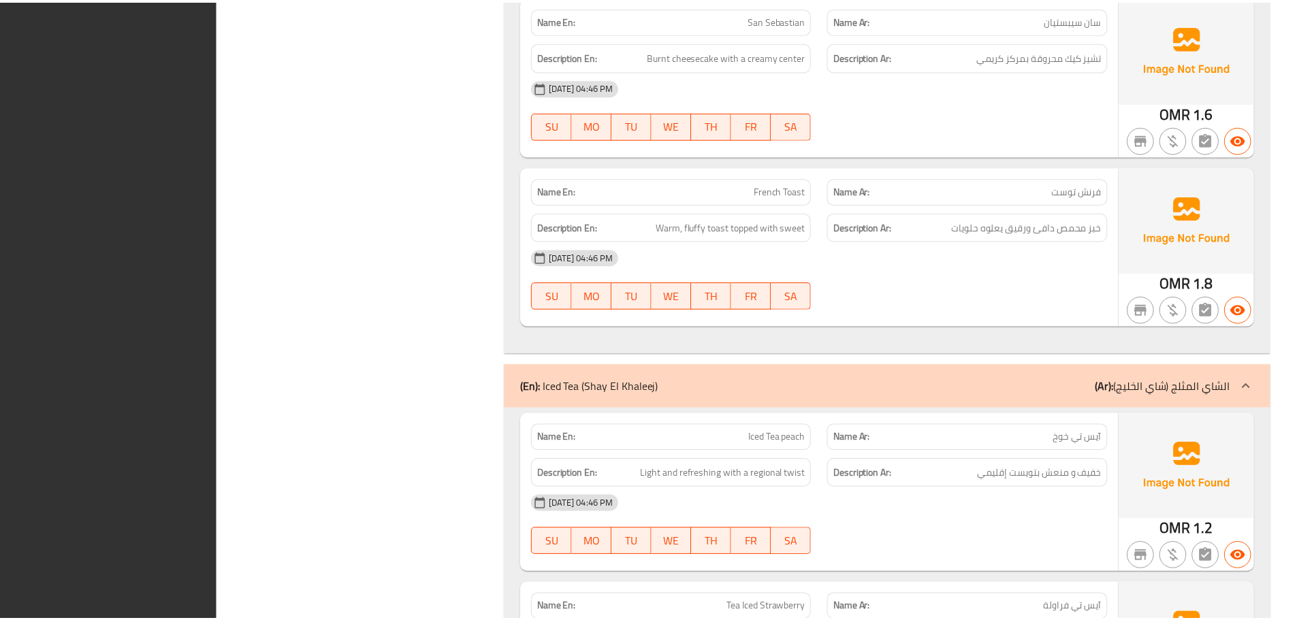
scroll to position [7882, 0]
